Goal: Transaction & Acquisition: Purchase product/service

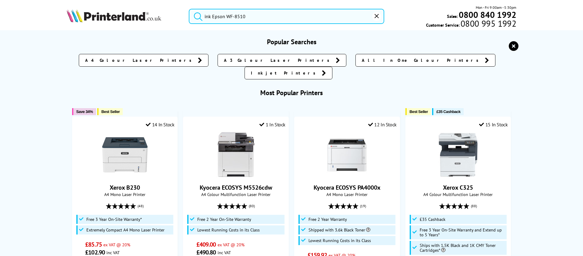
click at [310, 14] on input "ink Epson WF-8510" at bounding box center [287, 16] width 196 height 15
click at [189, 9] on button "submit" at bounding box center [196, 15] width 15 height 13
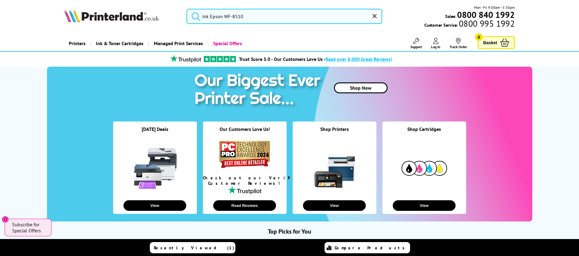
click at [195, 15] on icon "submit" at bounding box center [195, 16] width 9 height 9
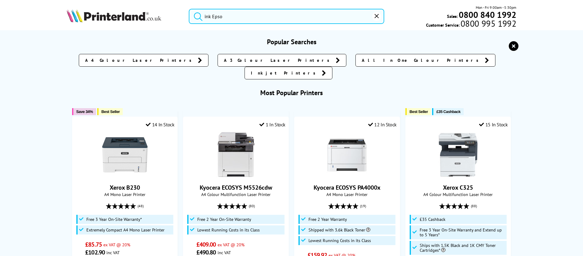
click at [219, 16] on input "ink Epso" at bounding box center [287, 16] width 196 height 15
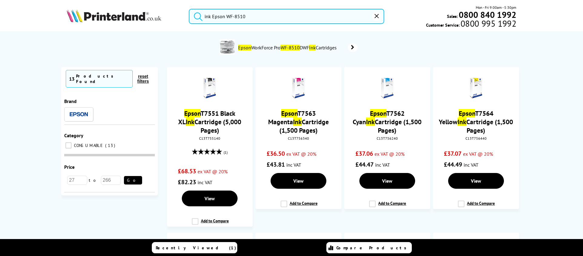
type input "ink Epson WF-8510"
click at [189, 9] on button "submit" at bounding box center [196, 15] width 15 height 13
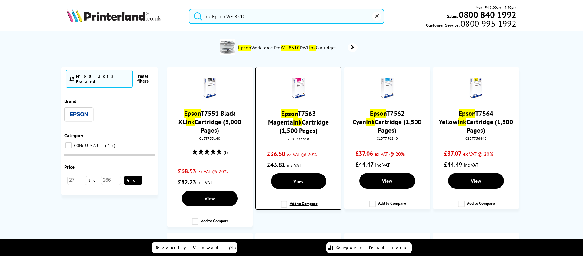
click at [297, 113] on link "Epson T7563 Magenta Ink Cartridge (1,500 Pages)" at bounding box center [298, 121] width 61 height 25
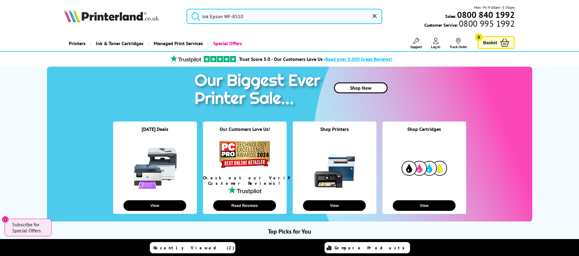
click at [195, 16] on icon "submit" at bounding box center [195, 16] width 9 height 9
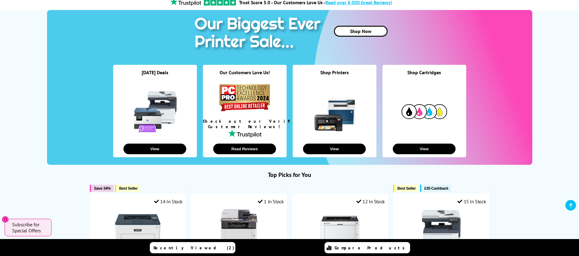
scroll to position [91, 0]
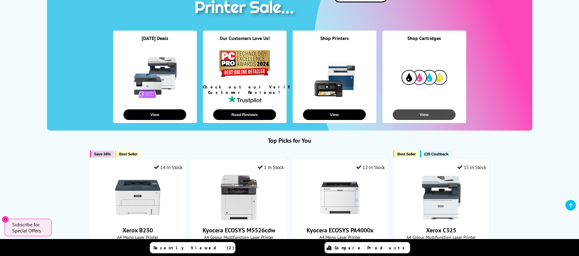
click at [421, 118] on button "View" at bounding box center [424, 114] width 63 height 11
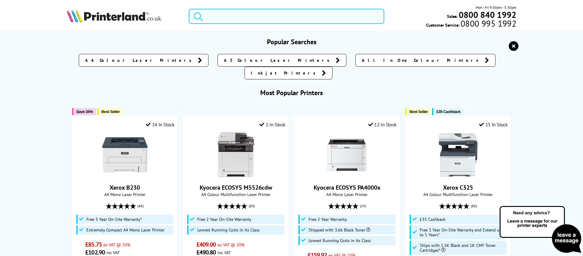
click at [221, 16] on input "search" at bounding box center [287, 16] width 196 height 15
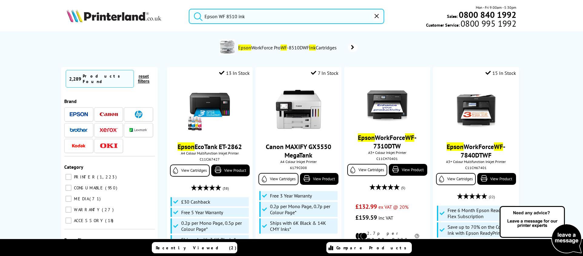
type input "Epson WF 8510 ink"
click at [197, 14] on icon "submit" at bounding box center [198, 16] width 9 height 9
click at [247, 17] on input "Epson WF 8510 ink" at bounding box center [287, 16] width 196 height 15
click at [351, 47] on icon at bounding box center [352, 47] width 9 height 8
